Goal: Task Accomplishment & Management: Manage account settings

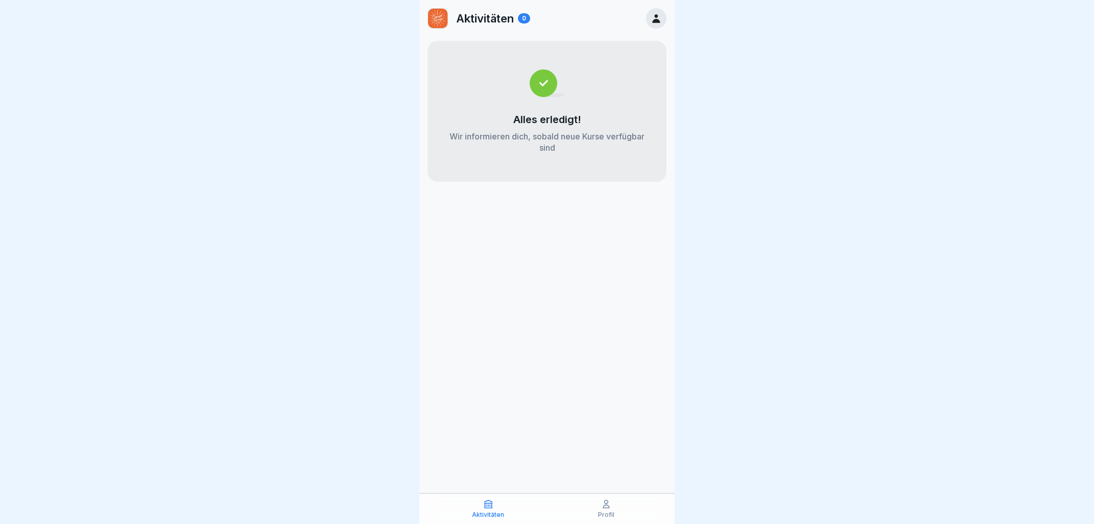
click at [663, 10] on link at bounding box center [656, 18] width 20 height 20
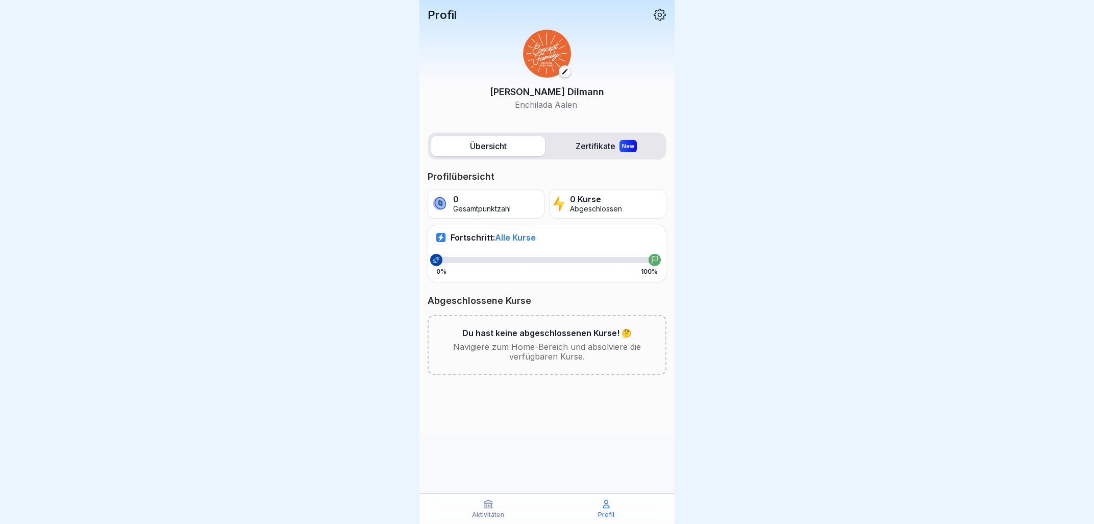
click at [480, 510] on div "Aktivitäten" at bounding box center [488, 508] width 113 height 19
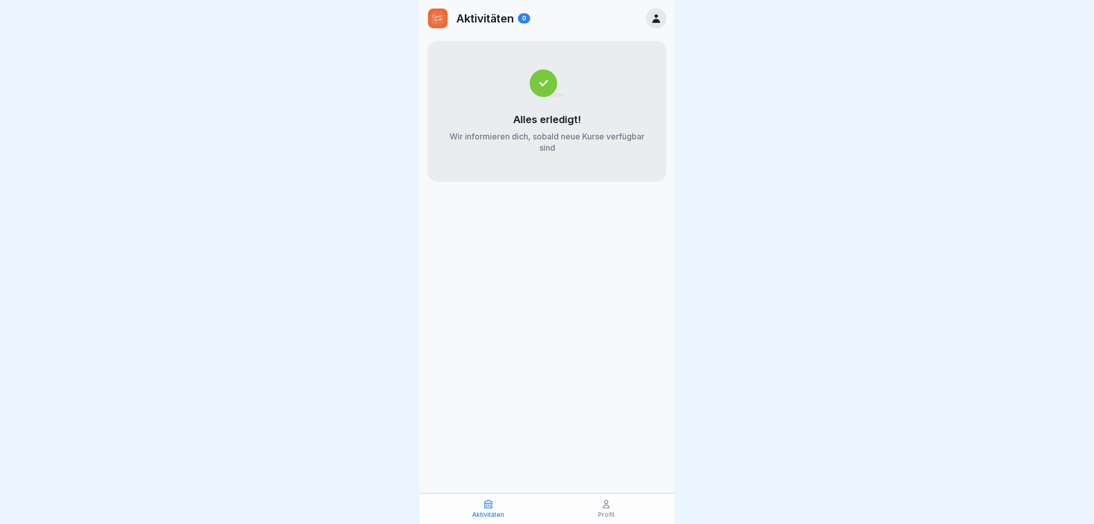
click at [599, 504] on div "Profil" at bounding box center [606, 508] width 113 height 19
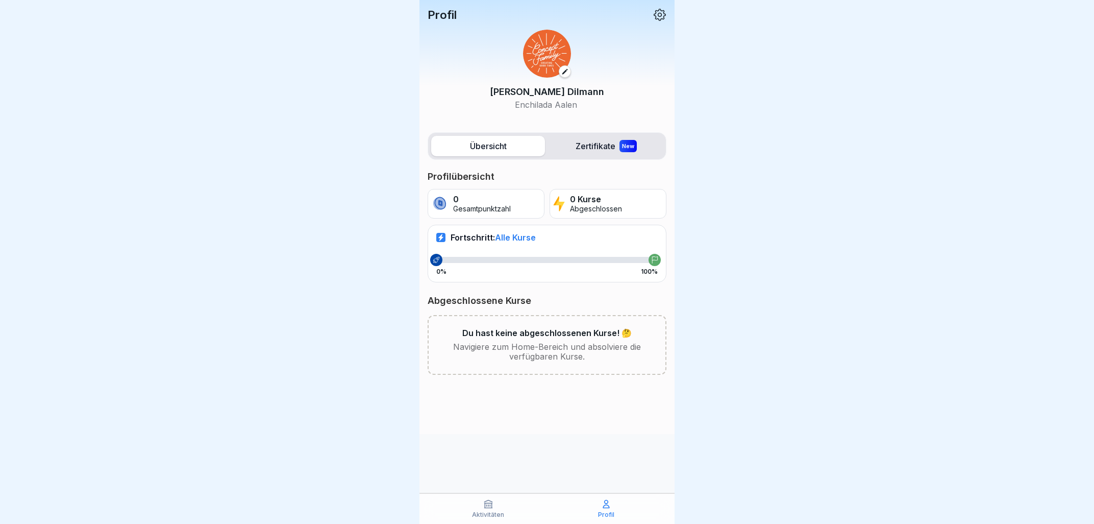
click at [518, 237] on span "Alle Kurse" at bounding box center [515, 237] width 41 height 10
click at [596, 141] on label "Zertifikate New" at bounding box center [606, 146] width 114 height 20
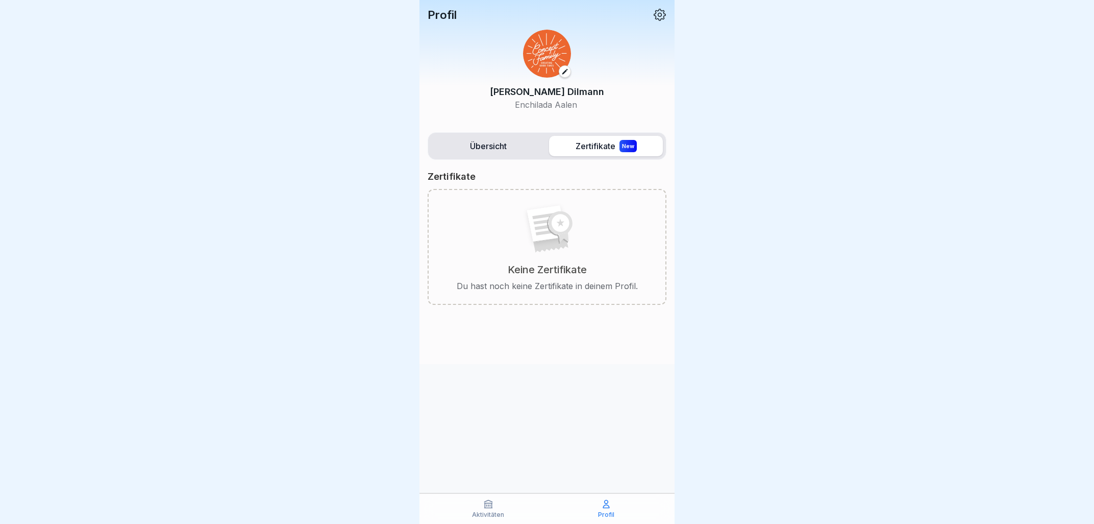
click at [465, 139] on label "Übersicht" at bounding box center [488, 146] width 114 height 20
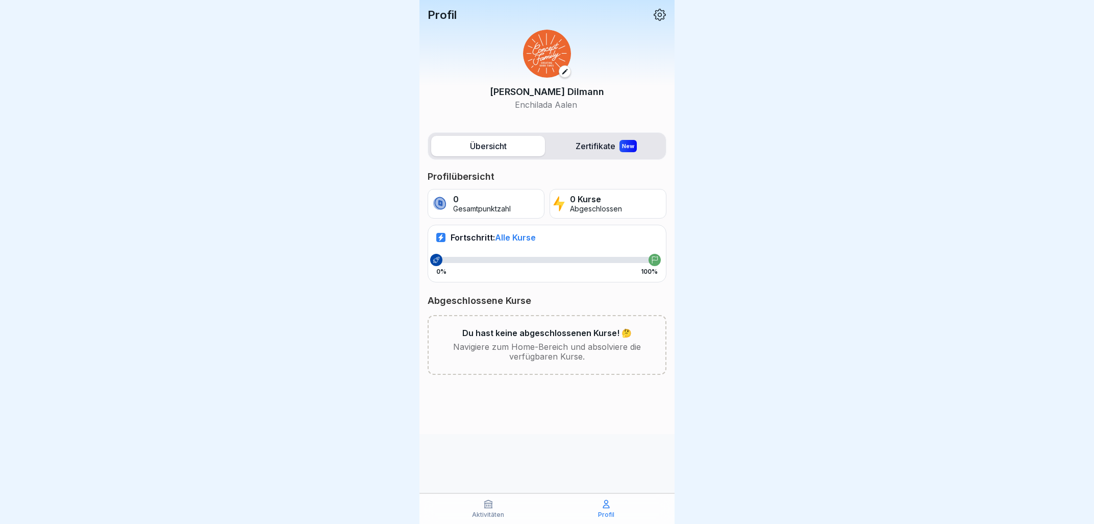
click at [660, 10] on icon at bounding box center [659, 14] width 13 height 13
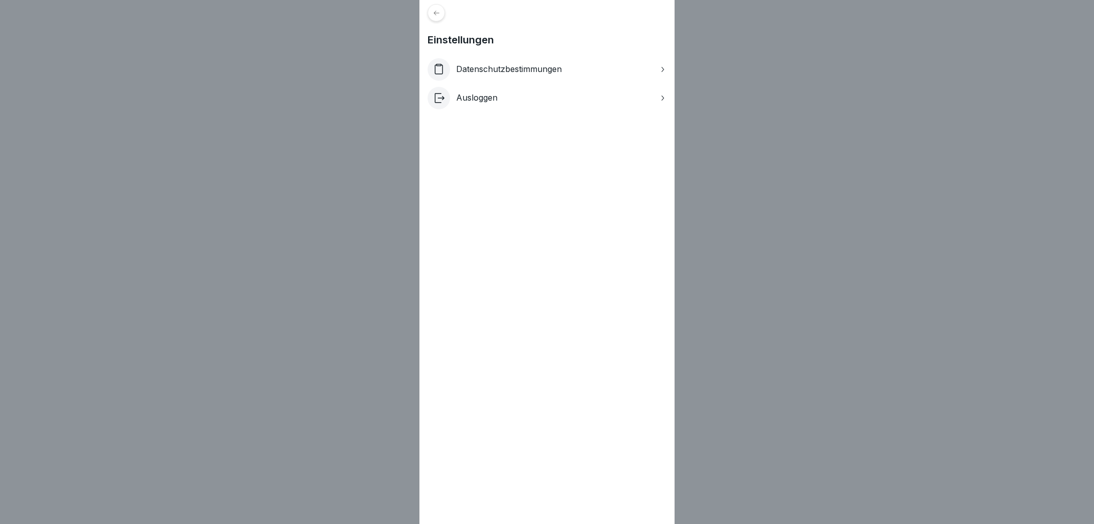
click at [513, 101] on div "Ausloggen" at bounding box center [547, 98] width 239 height 22
